Goal: Task Accomplishment & Management: Use online tool/utility

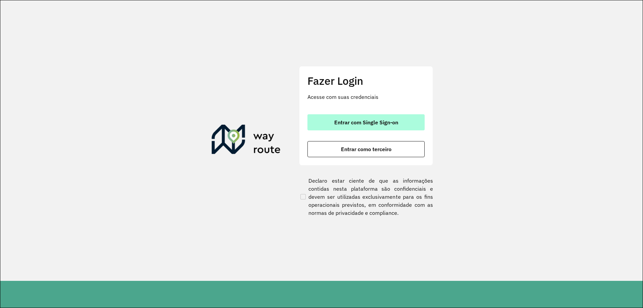
click at [340, 121] on span "Entrar com Single Sign-on" at bounding box center [366, 122] width 64 height 5
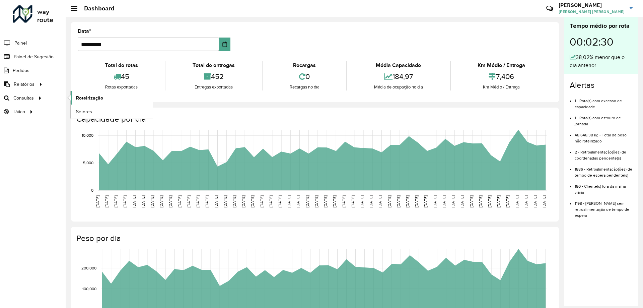
click at [87, 97] on span "Roteirização" at bounding box center [89, 97] width 27 height 7
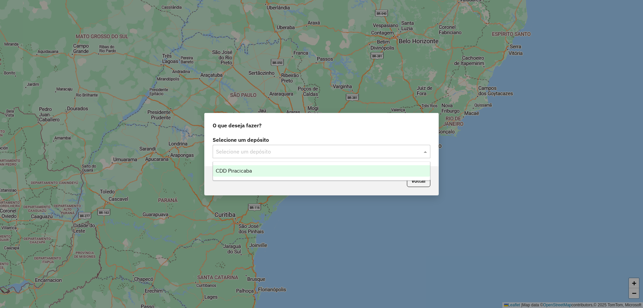
click at [253, 146] on div "Selecione um depósito" at bounding box center [322, 151] width 218 height 13
click at [241, 173] on div "CDD Piracicaba" at bounding box center [321, 170] width 217 height 11
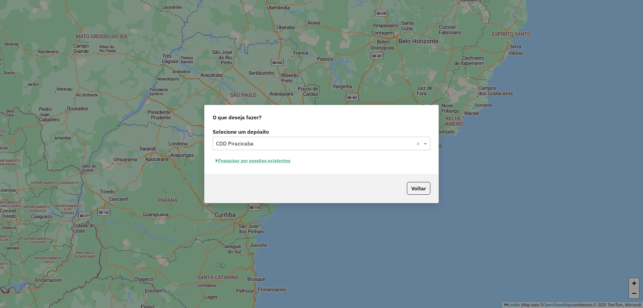
click at [276, 160] on button "Pesquisar por sessões existentes" at bounding box center [253, 160] width 81 height 10
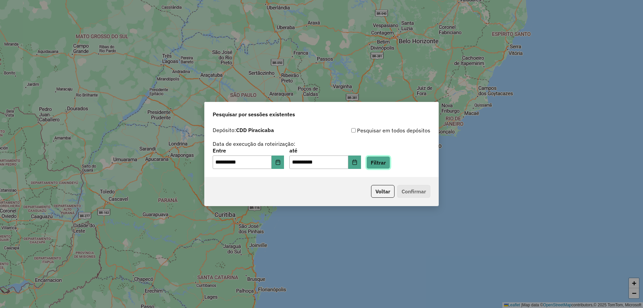
click at [386, 159] on button "Filtrar" at bounding box center [378, 162] width 24 height 13
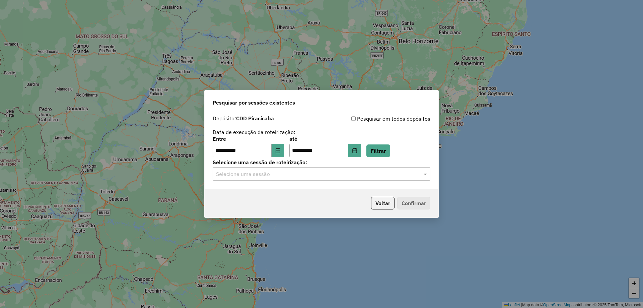
click at [371, 175] on input "text" at bounding box center [315, 174] width 198 height 8
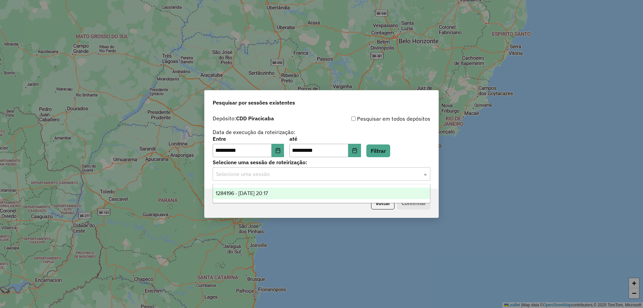
click at [223, 195] on span "1284196 - 27/09/2025 20:17" at bounding box center [242, 193] width 52 height 6
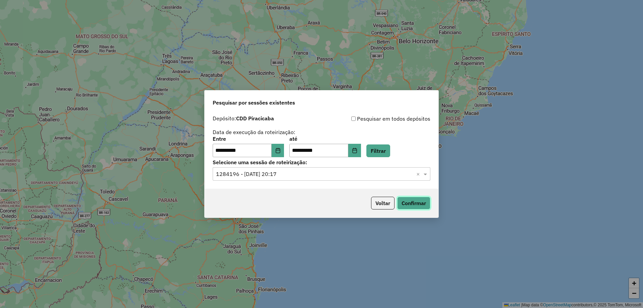
click at [418, 200] on button "Confirmar" at bounding box center [413, 203] width 33 height 13
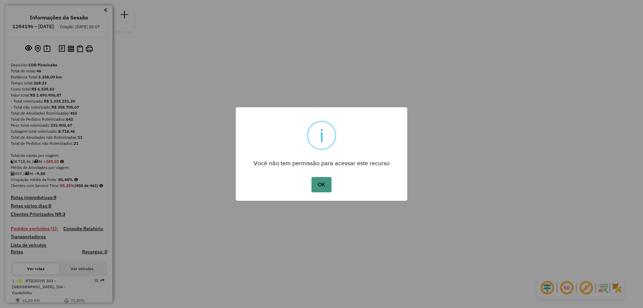
click at [328, 188] on button "OK" at bounding box center [321, 184] width 20 height 15
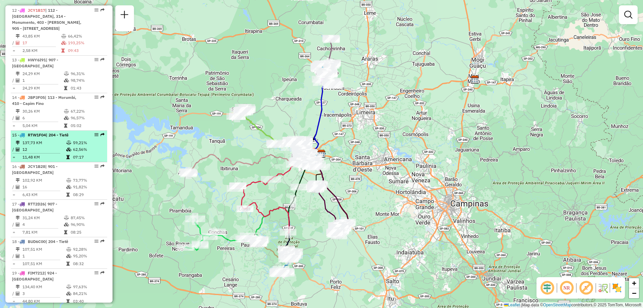
scroll to position [685, 0]
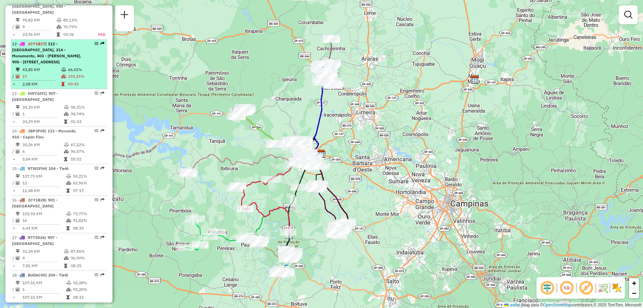
click at [94, 42] on em at bounding box center [96, 44] width 4 height 4
select select "**********"
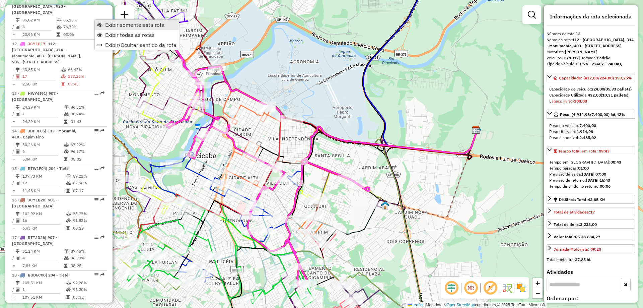
click at [105, 25] on link "Exibir somente esta rota" at bounding box center [137, 25] width 84 height 10
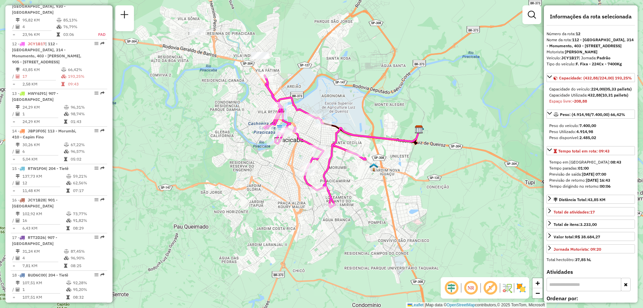
drag, startPoint x: 245, startPoint y: 93, endPoint x: 245, endPoint y: 103, distance: 10.4
click at [245, 103] on div "Janela de atendimento Grade de atendimento Capacidade Transportadoras Veículos …" at bounding box center [321, 154] width 643 height 308
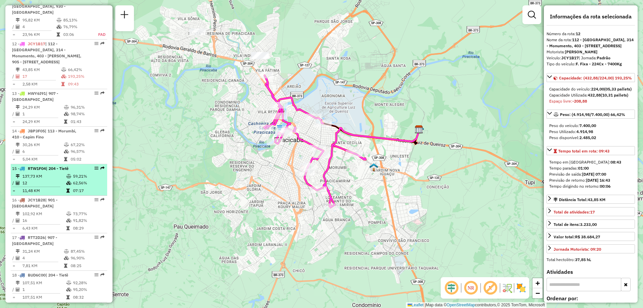
click at [95, 165] on div "15 - RTW1F04 | 204 - Tietê" at bounding box center [59, 168] width 94 height 6
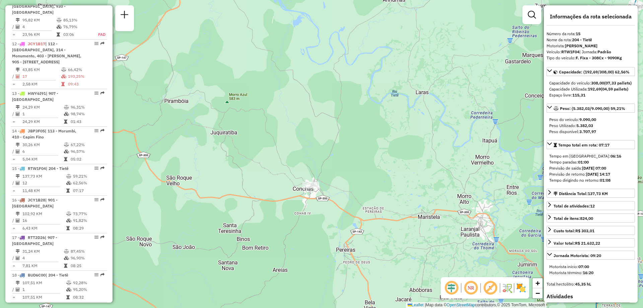
click at [473, 287] on em at bounding box center [471, 288] width 16 height 16
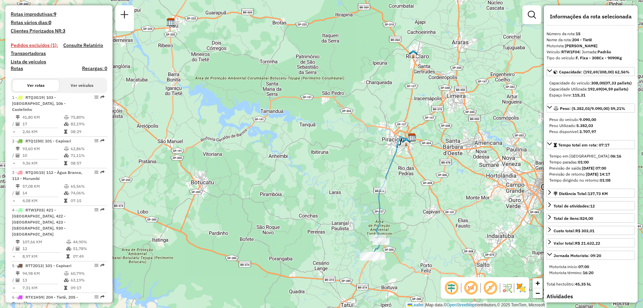
scroll to position [49, 0]
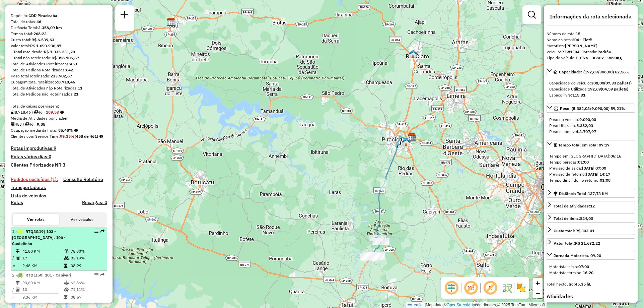
click at [95, 233] on em at bounding box center [96, 231] width 4 height 4
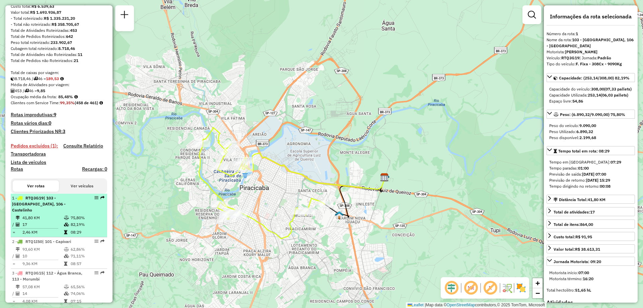
scroll to position [116, 0]
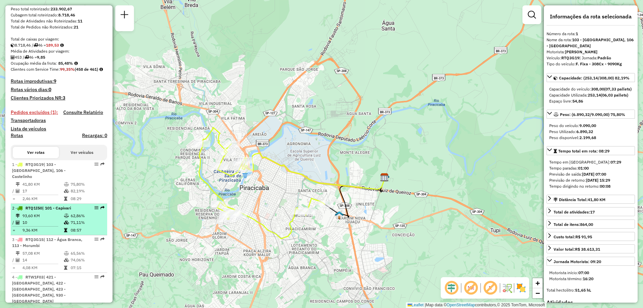
click at [96, 210] on em at bounding box center [96, 208] width 4 height 4
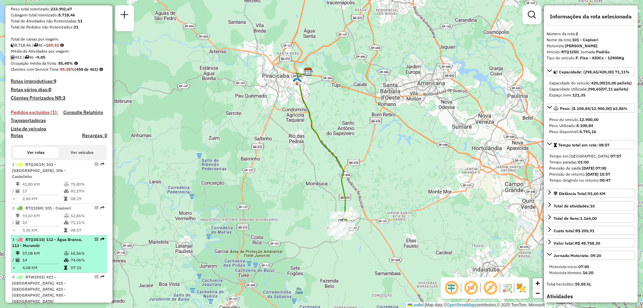
click at [96, 241] on em at bounding box center [96, 239] width 4 height 4
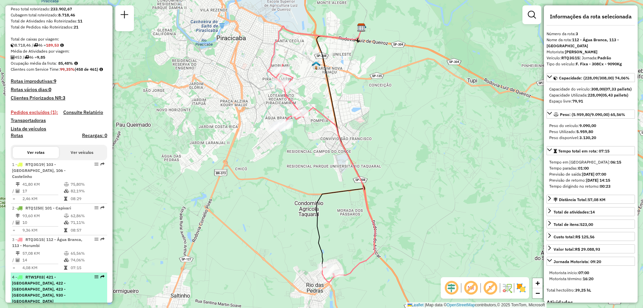
click at [94, 279] on em at bounding box center [96, 277] width 4 height 4
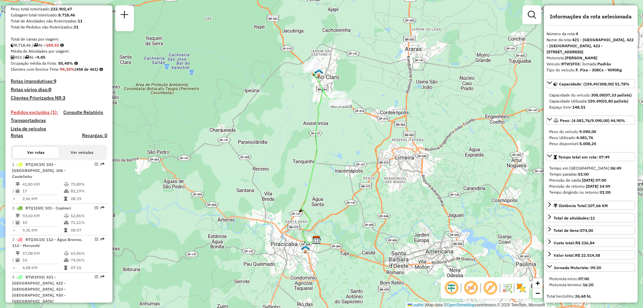
scroll to position [183, 0]
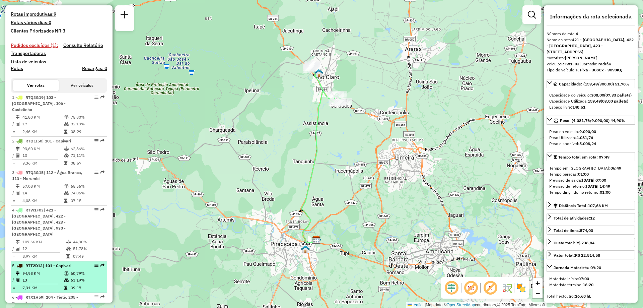
click at [96, 263] on em at bounding box center [96, 265] width 4 height 4
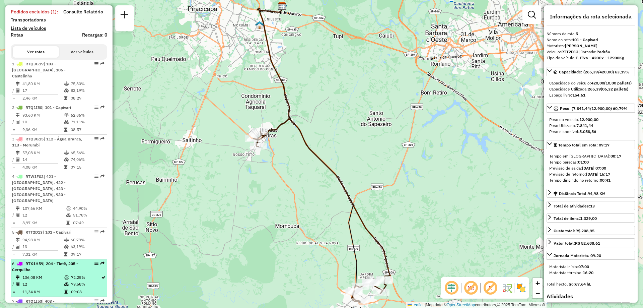
scroll to position [250, 0]
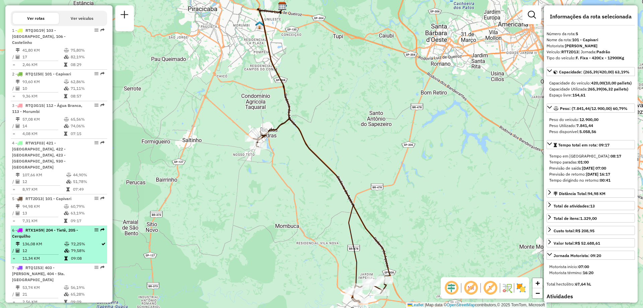
click at [94, 228] on em at bounding box center [96, 230] width 4 height 4
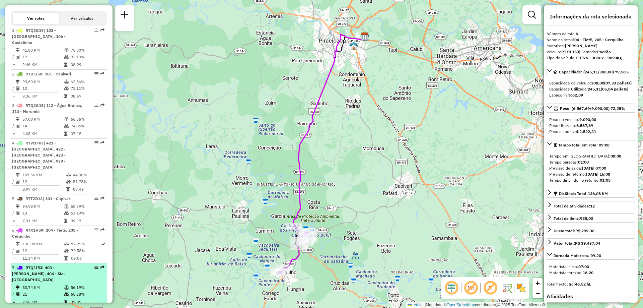
click at [94, 265] on em at bounding box center [96, 267] width 4 height 4
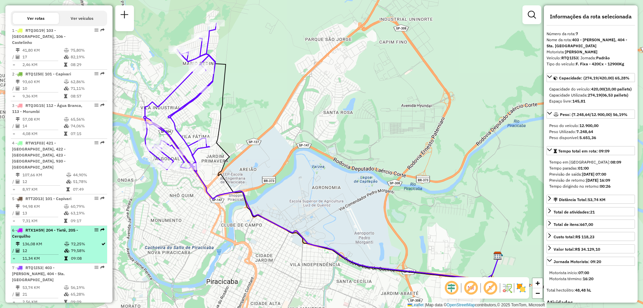
scroll to position [284, 0]
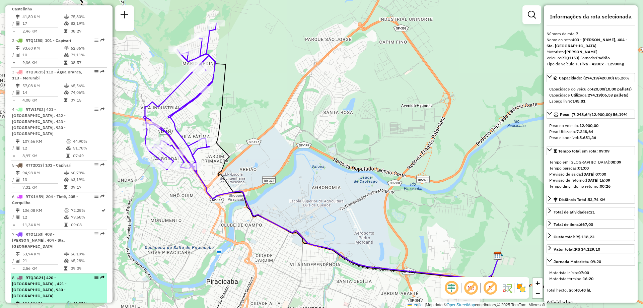
click at [94, 275] on em at bounding box center [96, 277] width 4 height 4
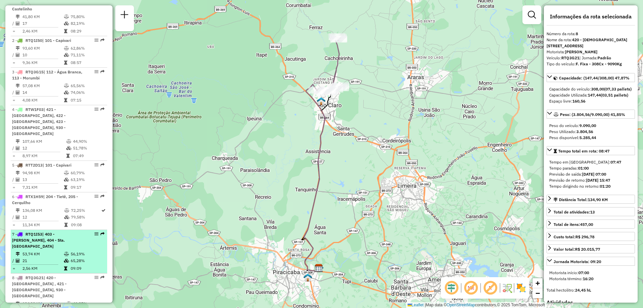
scroll to position [351, 0]
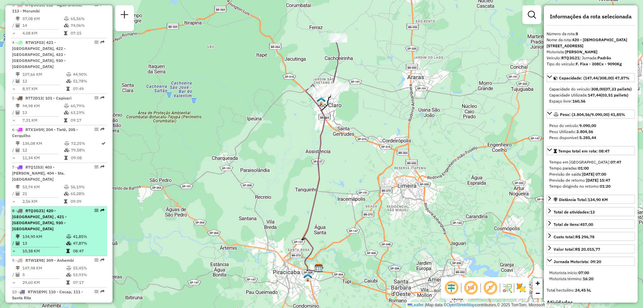
click at [95, 208] on em at bounding box center [96, 210] width 4 height 4
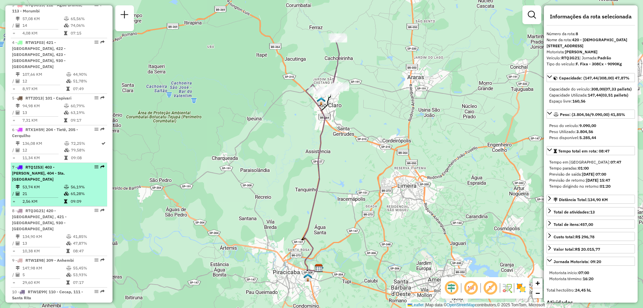
click at [94, 165] on em at bounding box center [96, 167] width 4 height 4
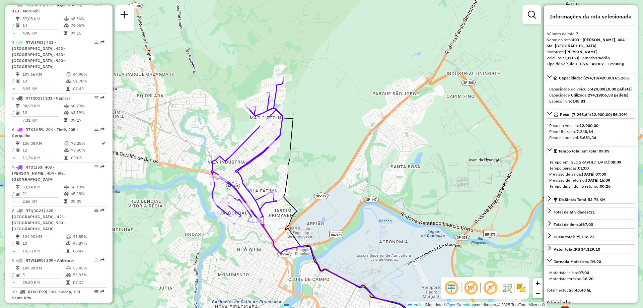
drag, startPoint x: 240, startPoint y: 130, endPoint x: 303, endPoint y: 180, distance: 80.3
click at [303, 180] on div "Janela de atendimento Grade de atendimento Capacidade Transportadoras Veículos …" at bounding box center [321, 154] width 643 height 308
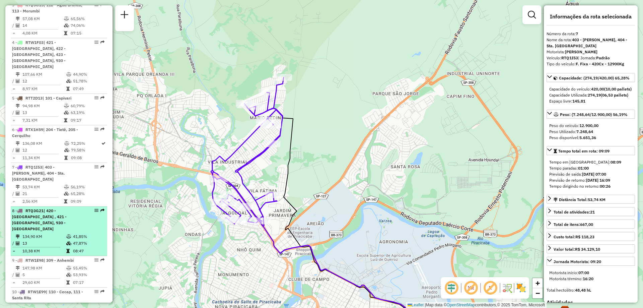
click at [94, 208] on em at bounding box center [96, 210] width 4 height 4
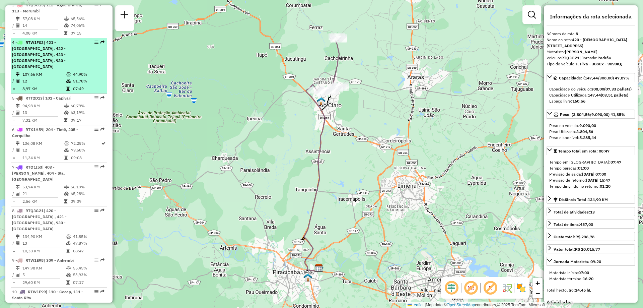
click at [95, 44] on em at bounding box center [96, 42] width 4 height 4
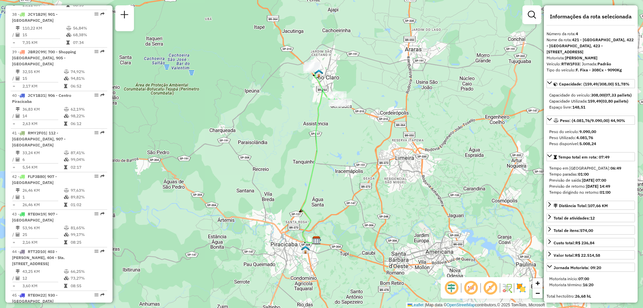
scroll to position [1824, 0]
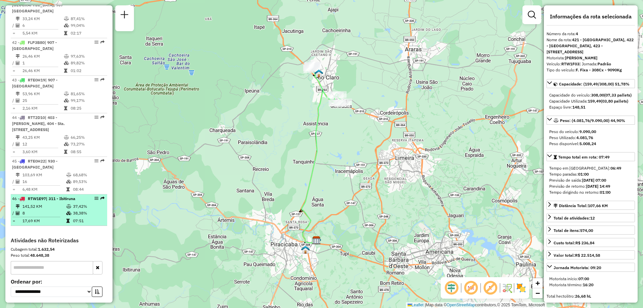
click at [95, 196] on em at bounding box center [96, 198] width 4 height 4
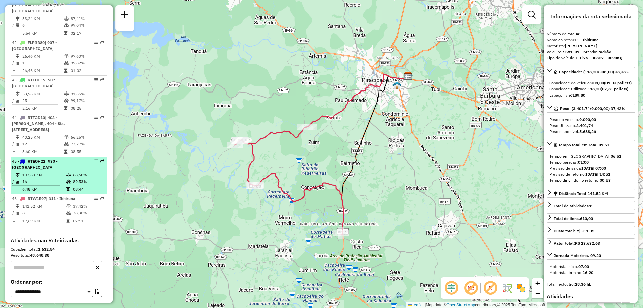
click at [94, 159] on em at bounding box center [96, 161] width 4 height 4
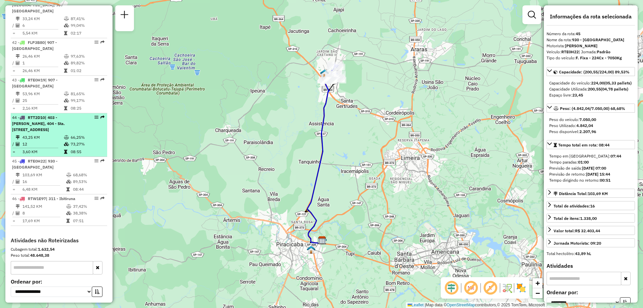
click at [94, 115] on em at bounding box center [96, 117] width 4 height 4
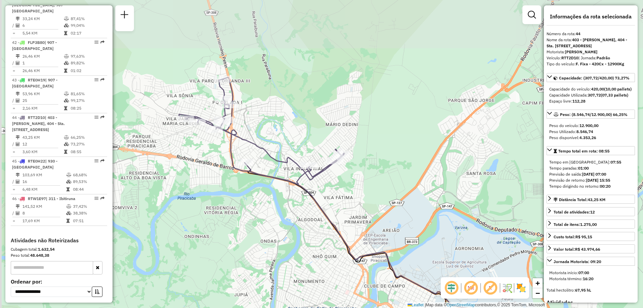
drag, startPoint x: 318, startPoint y: 128, endPoint x: 406, endPoint y: 185, distance: 105.3
click at [406, 185] on div "Janela de atendimento Grade de atendimento Capacidade Transportadoras Veículos …" at bounding box center [321, 154] width 643 height 308
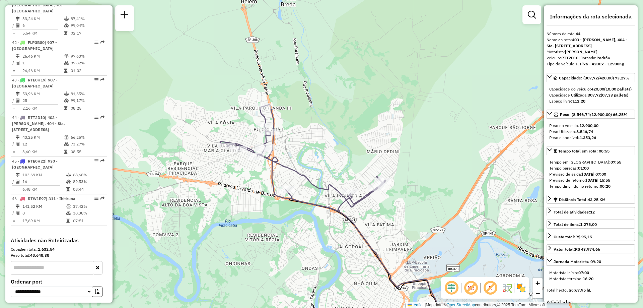
drag, startPoint x: 337, startPoint y: 105, endPoint x: 379, endPoint y: 132, distance: 49.4
click at [379, 132] on div "Janela de atendimento Grade de atendimento Capacidade Transportadoras Veículos …" at bounding box center [321, 154] width 643 height 308
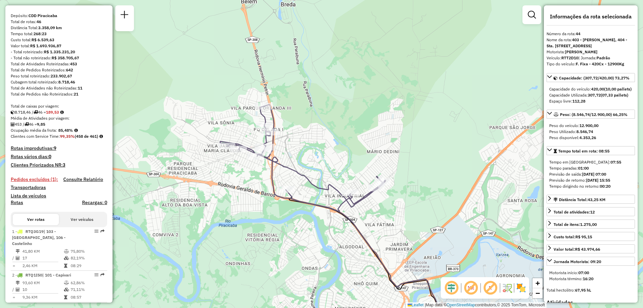
scroll to position [0, 0]
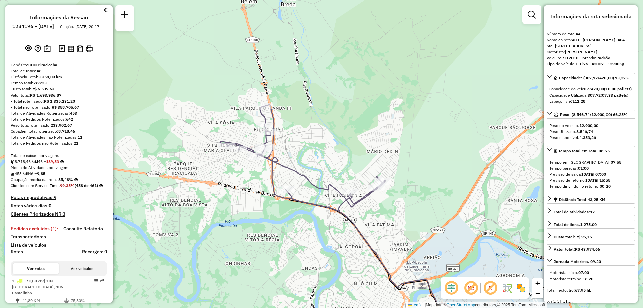
click at [35, 231] on h4 "Pedidos excluídos (1):" at bounding box center [34, 229] width 47 height 6
click at [39, 231] on h4 "Pedidos excluídos (1):" at bounding box center [34, 229] width 47 height 6
